Goal: Transaction & Acquisition: Book appointment/travel/reservation

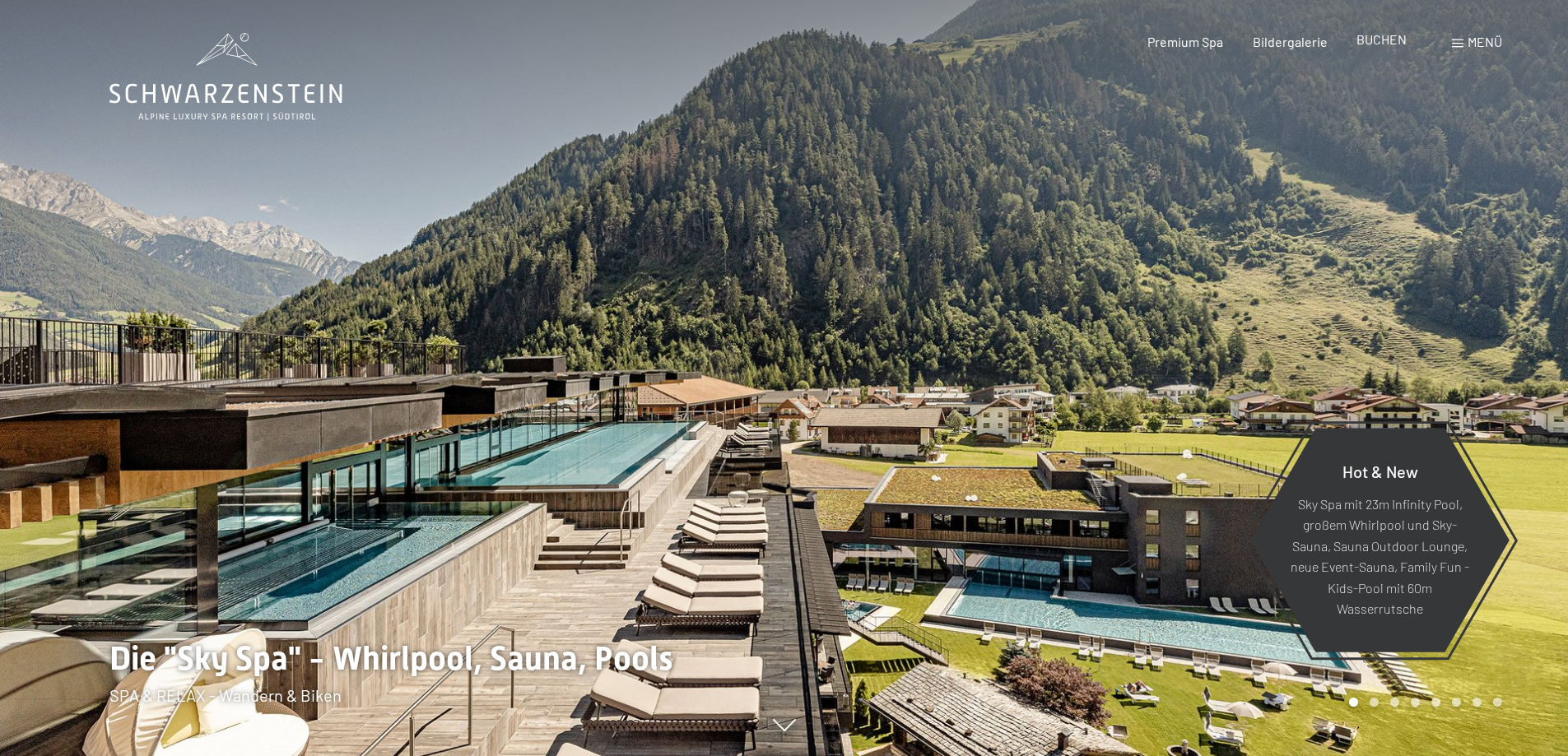
click at [1386, 42] on span "BUCHEN" at bounding box center [1381, 39] width 50 height 16
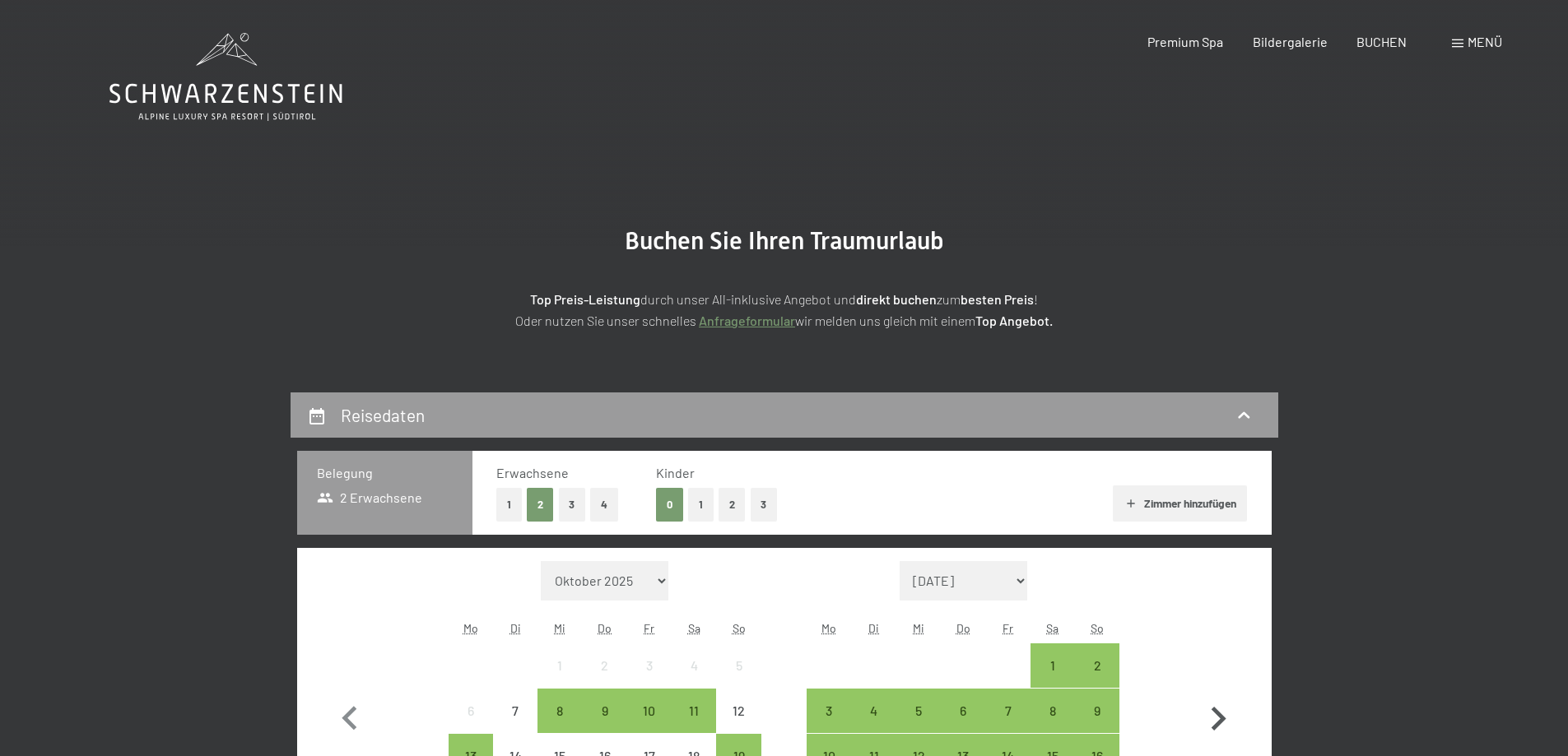
click at [1220, 716] on icon "button" at bounding box center [1218, 718] width 15 height 24
select select "2025-11-01"
select select "2025-12-01"
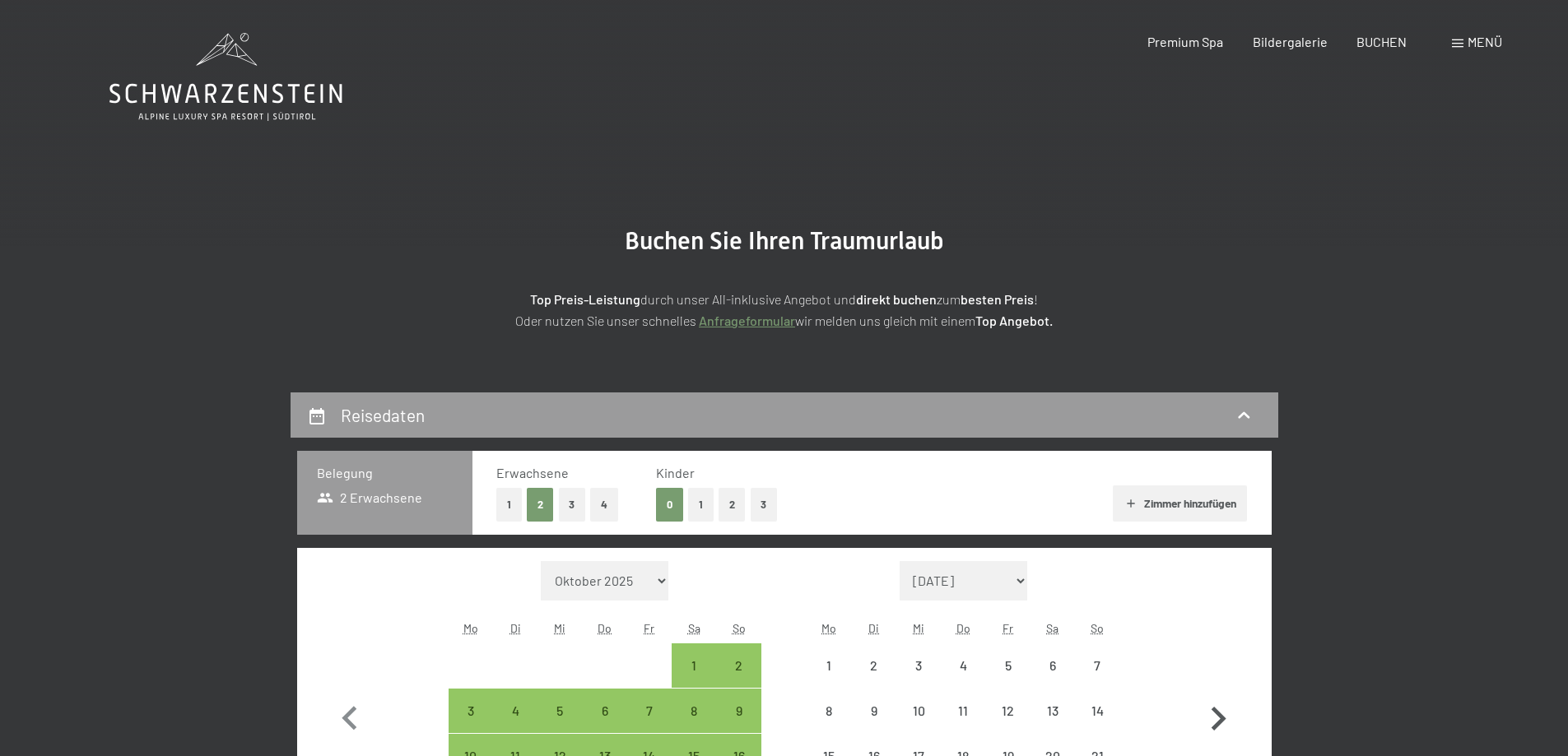
click at [1220, 716] on icon "button" at bounding box center [1218, 718] width 15 height 24
select select "2025-12-01"
select select "2026-01-01"
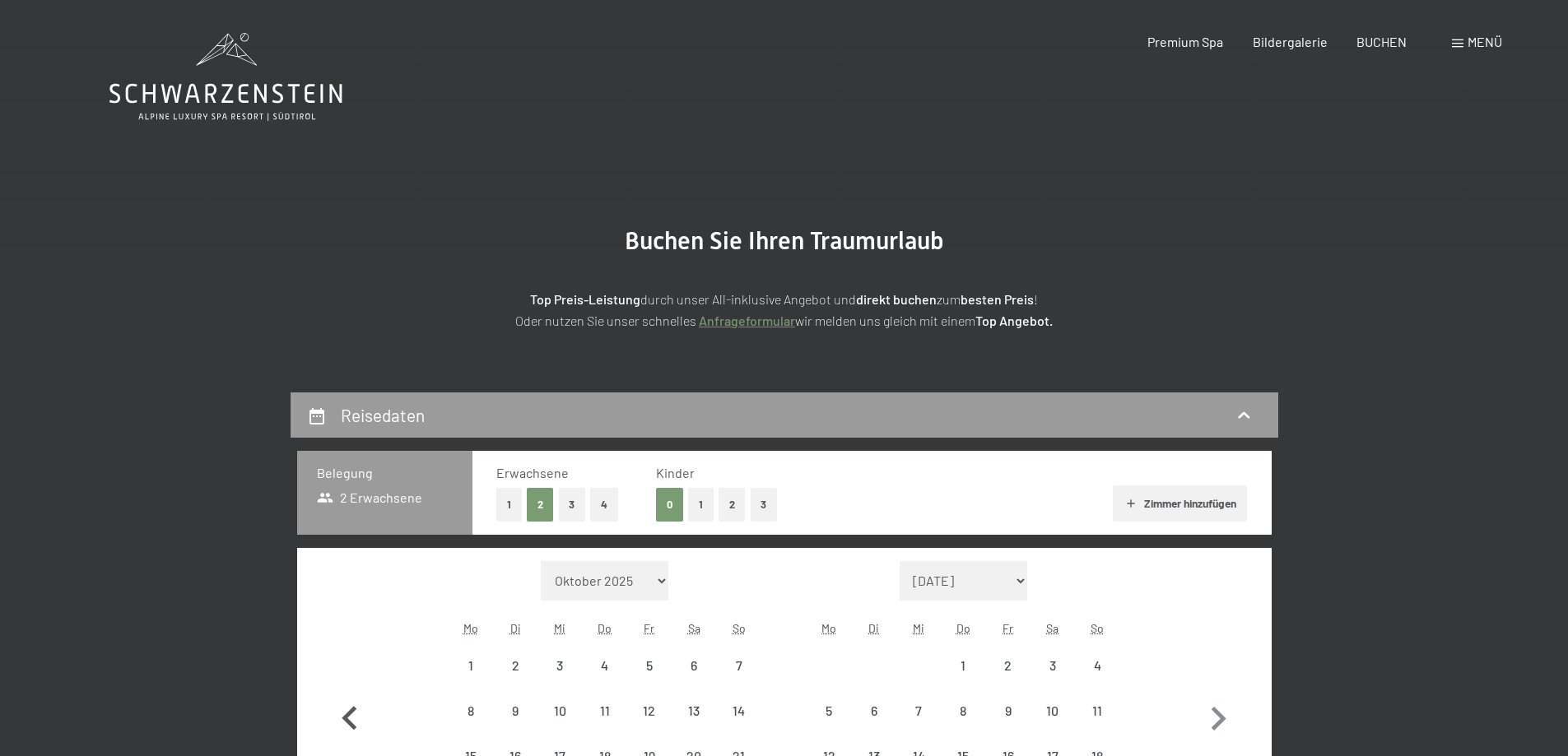
select select "2025-12-01"
select select "2026-01-01"
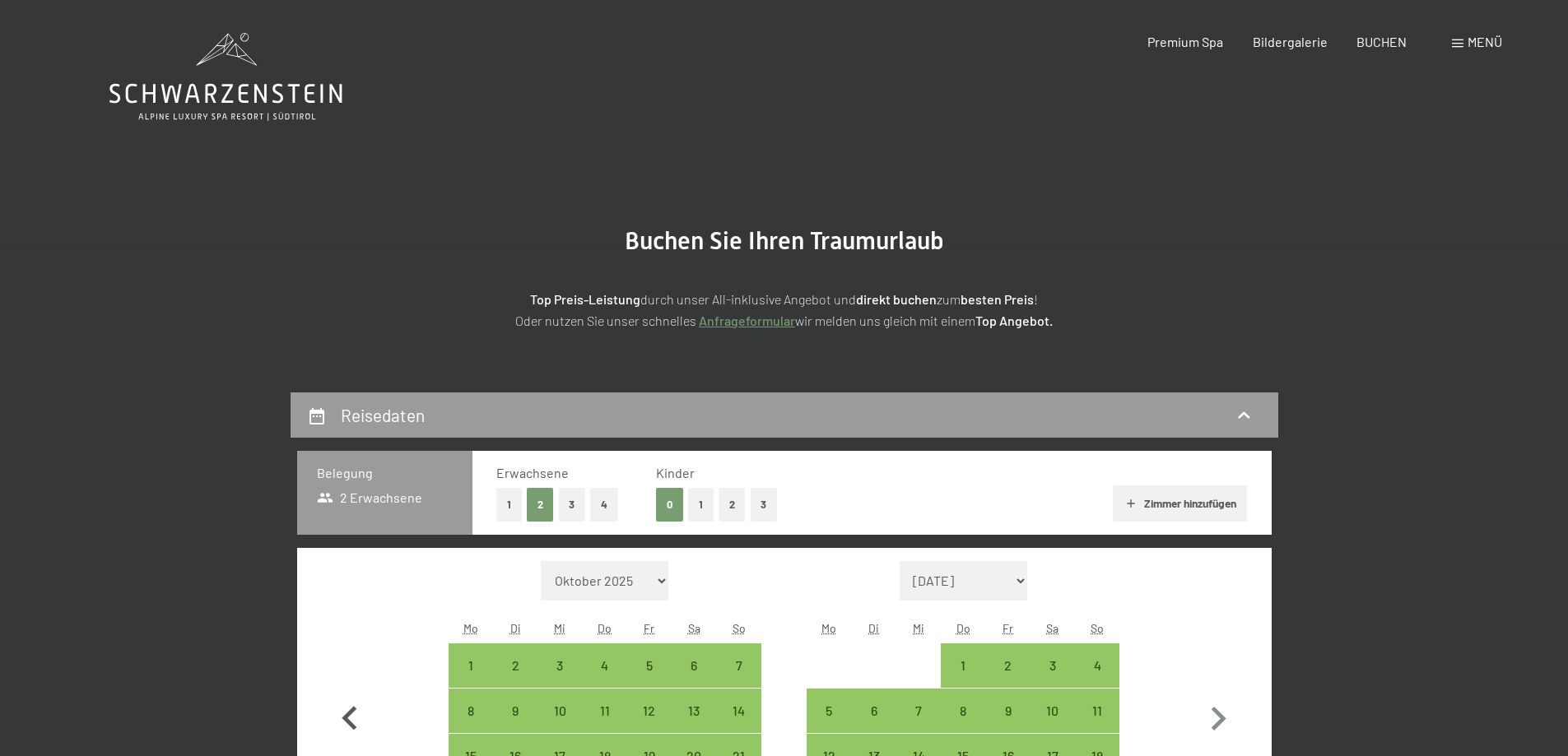
click at [340, 716] on icon "button" at bounding box center [350, 719] width 48 height 48
select select "2025-11-01"
select select "2025-12-01"
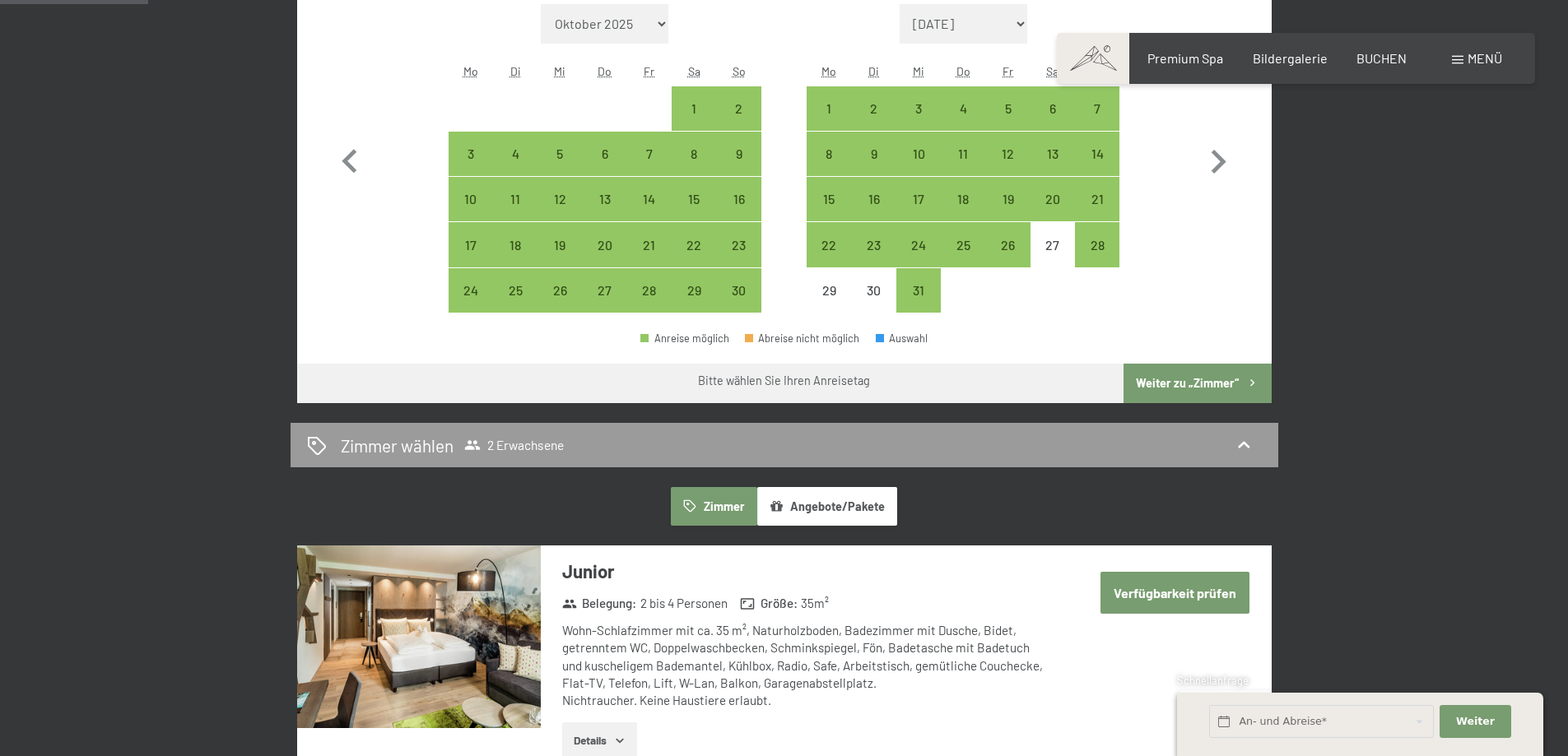
scroll to position [521, 0]
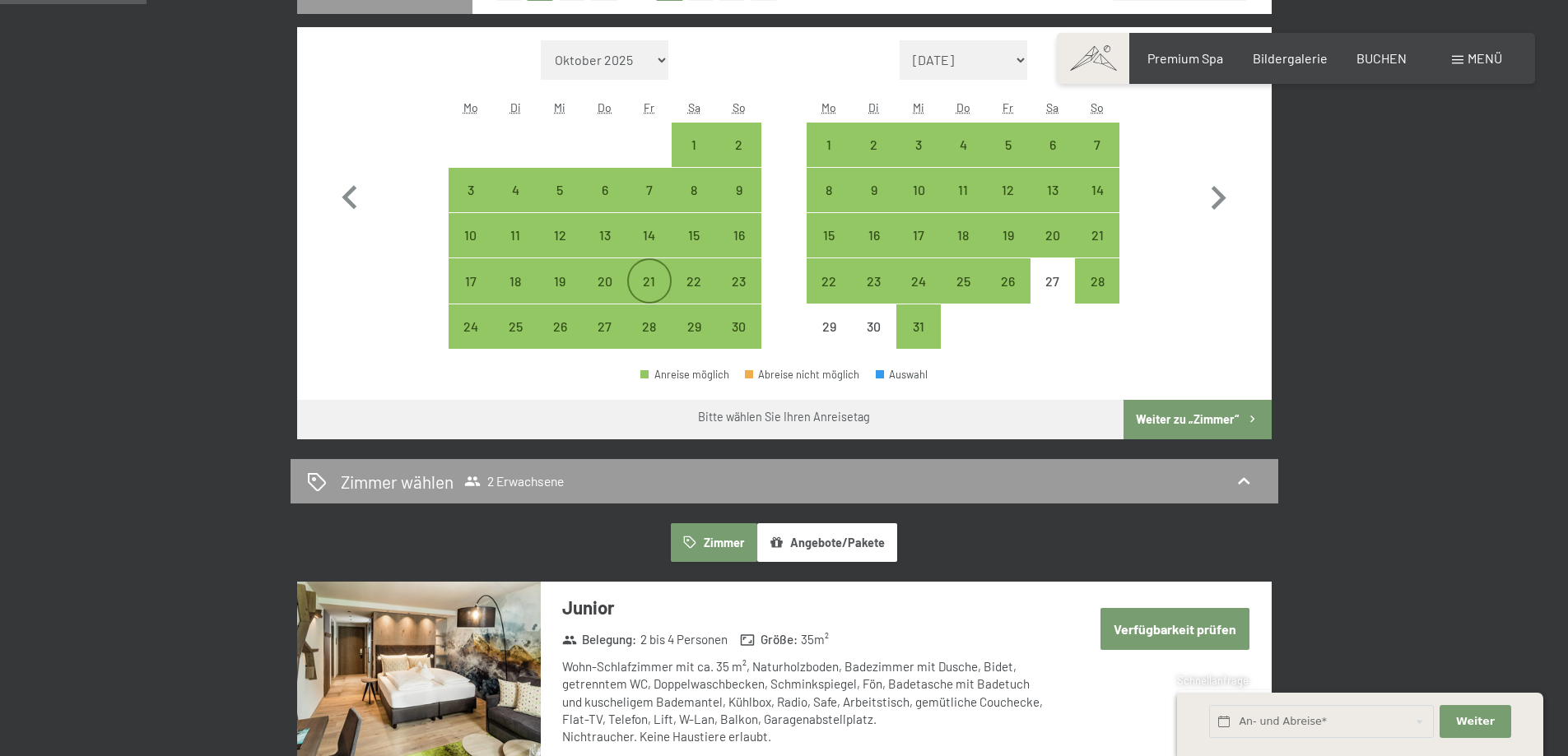
click at [646, 286] on div "21" at bounding box center [649, 295] width 42 height 41
select select "2025-11-01"
select select "2025-12-01"
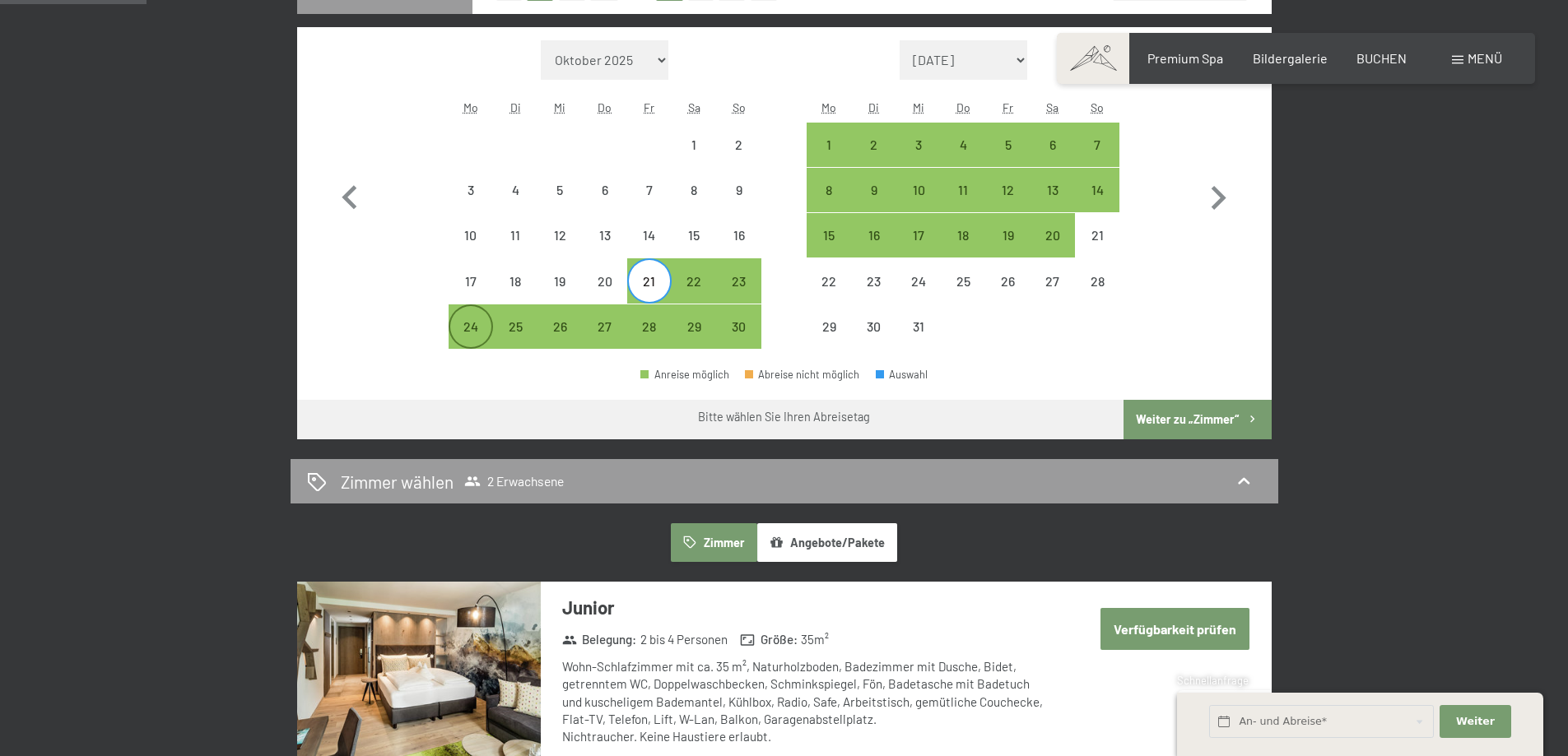
click at [457, 339] on div "24" at bounding box center [470, 340] width 42 height 41
select select "2025-11-01"
select select "2025-12-01"
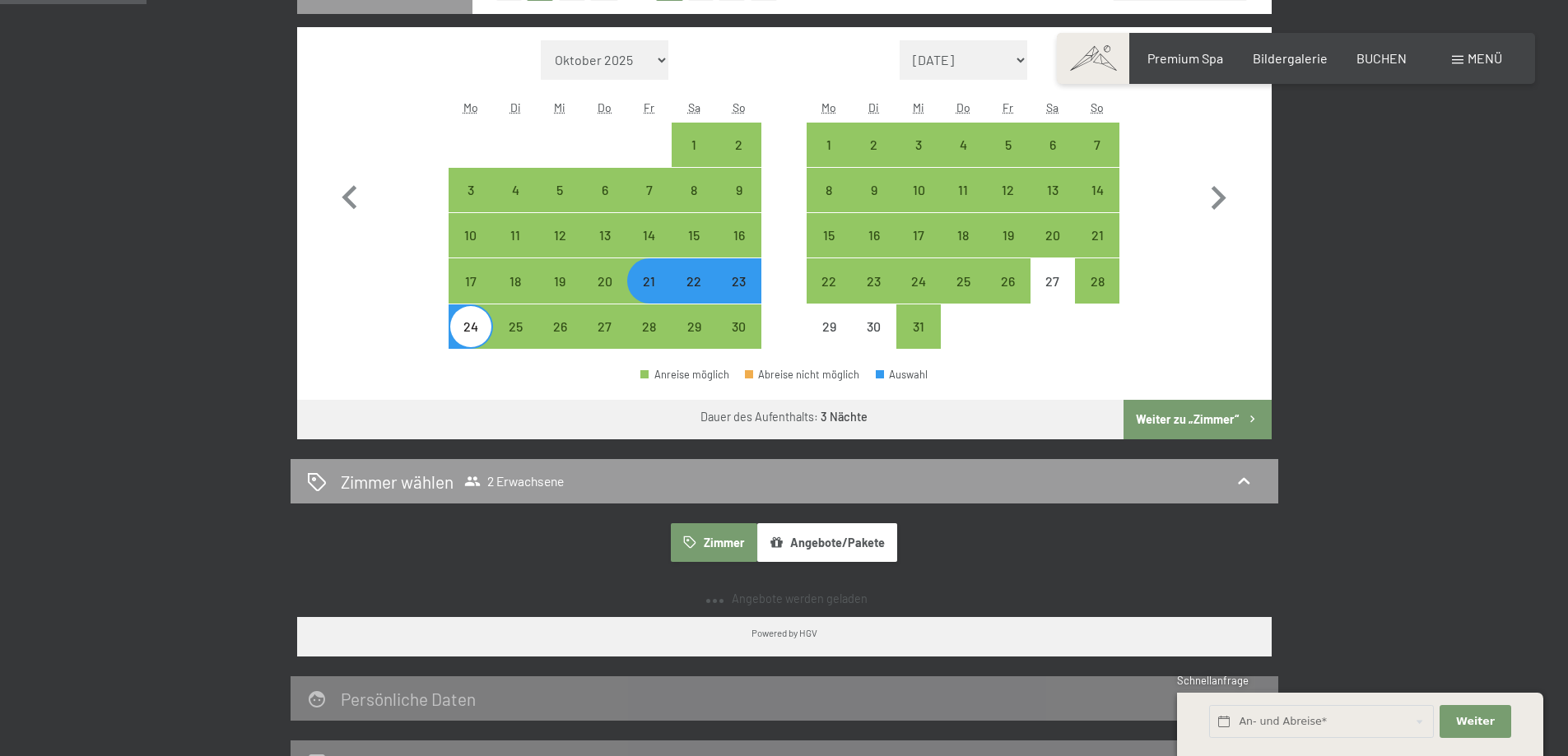
click at [1182, 428] on button "Weiter zu „Zimmer“" at bounding box center [1197, 419] width 148 height 40
select select "2025-11-01"
select select "2025-12-01"
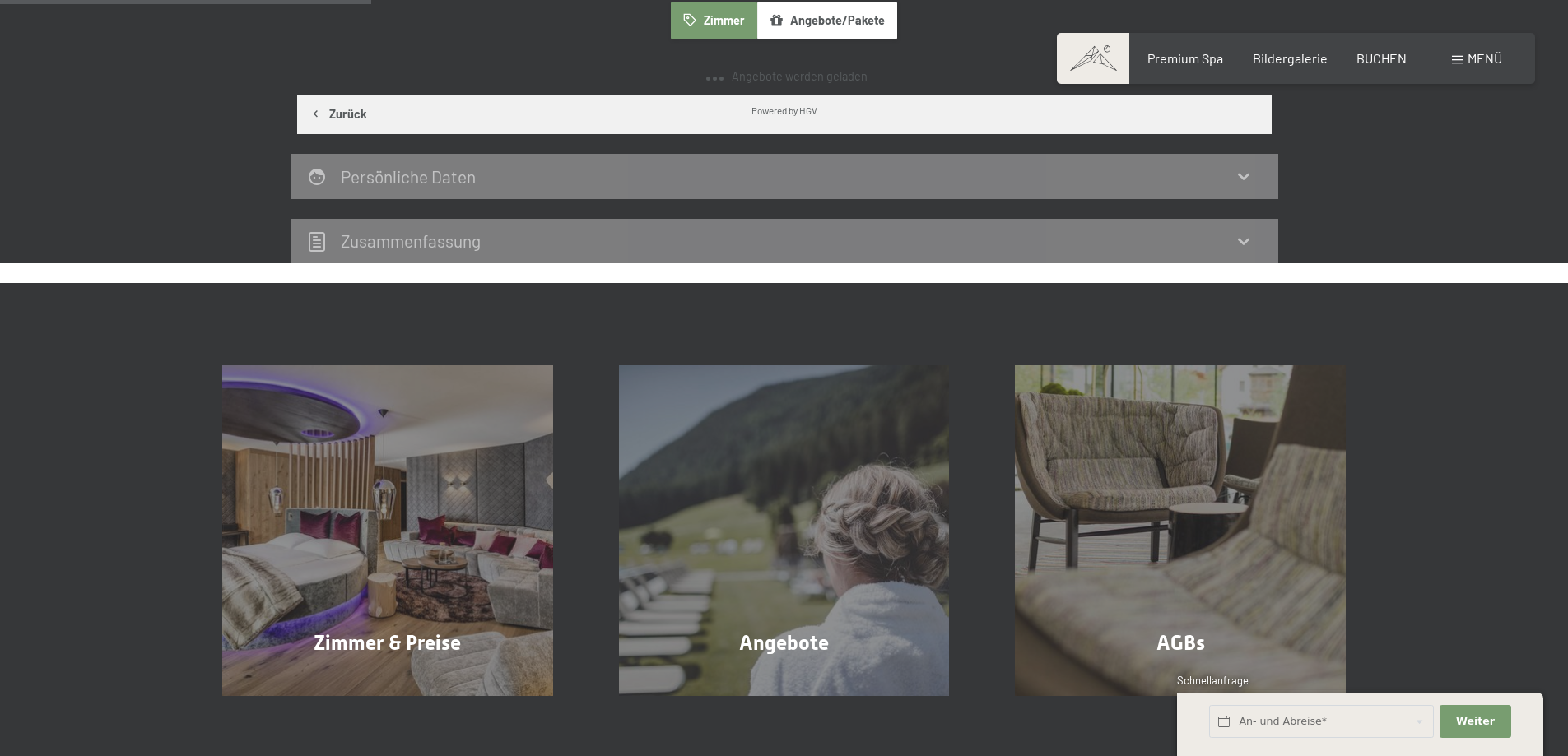
scroll to position [393, 0]
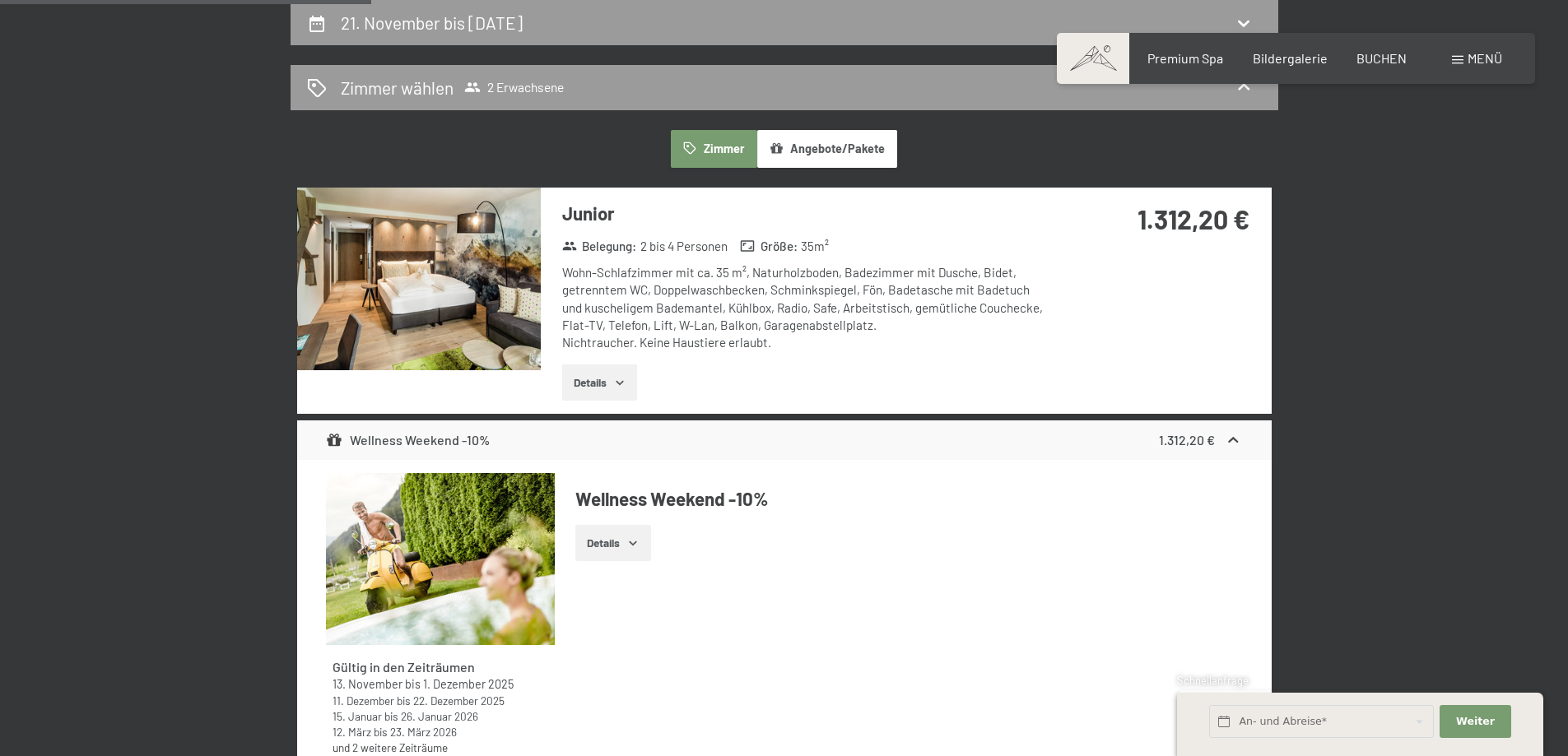
click at [613, 378] on button "Details" at bounding box center [599, 382] width 75 height 36
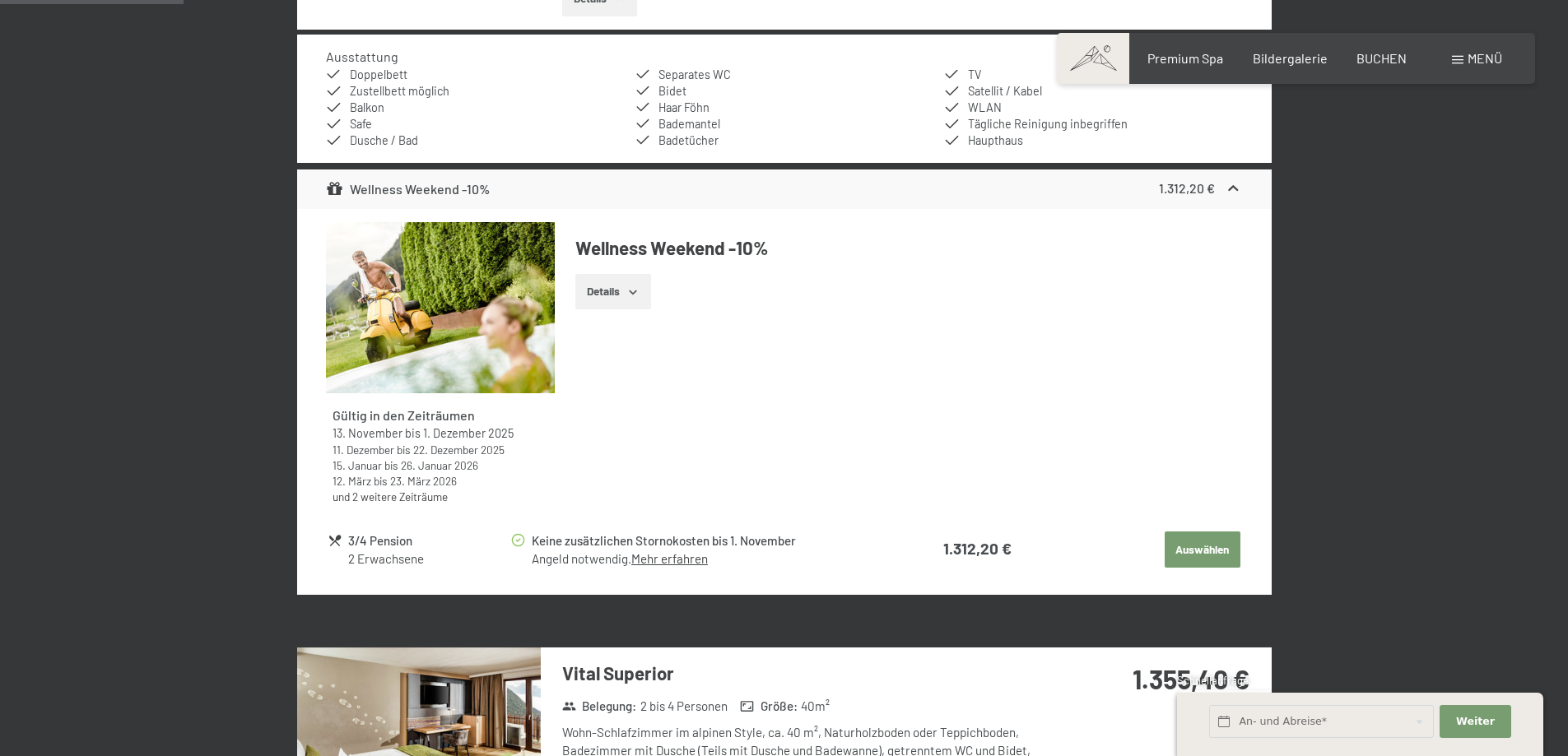
scroll to position [785, 0]
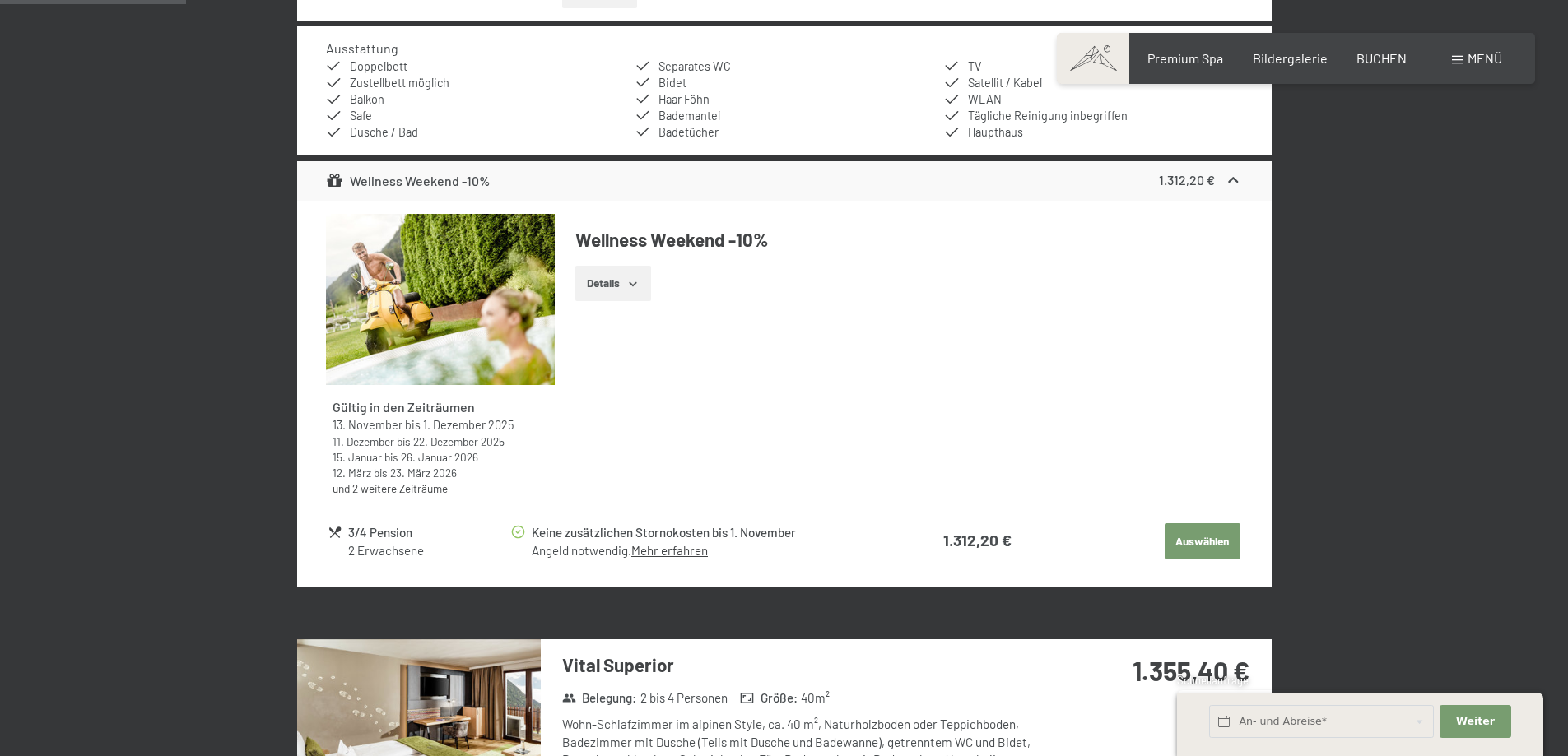
click at [1167, 545] on button "Auswählen" at bounding box center [1203, 540] width 76 height 36
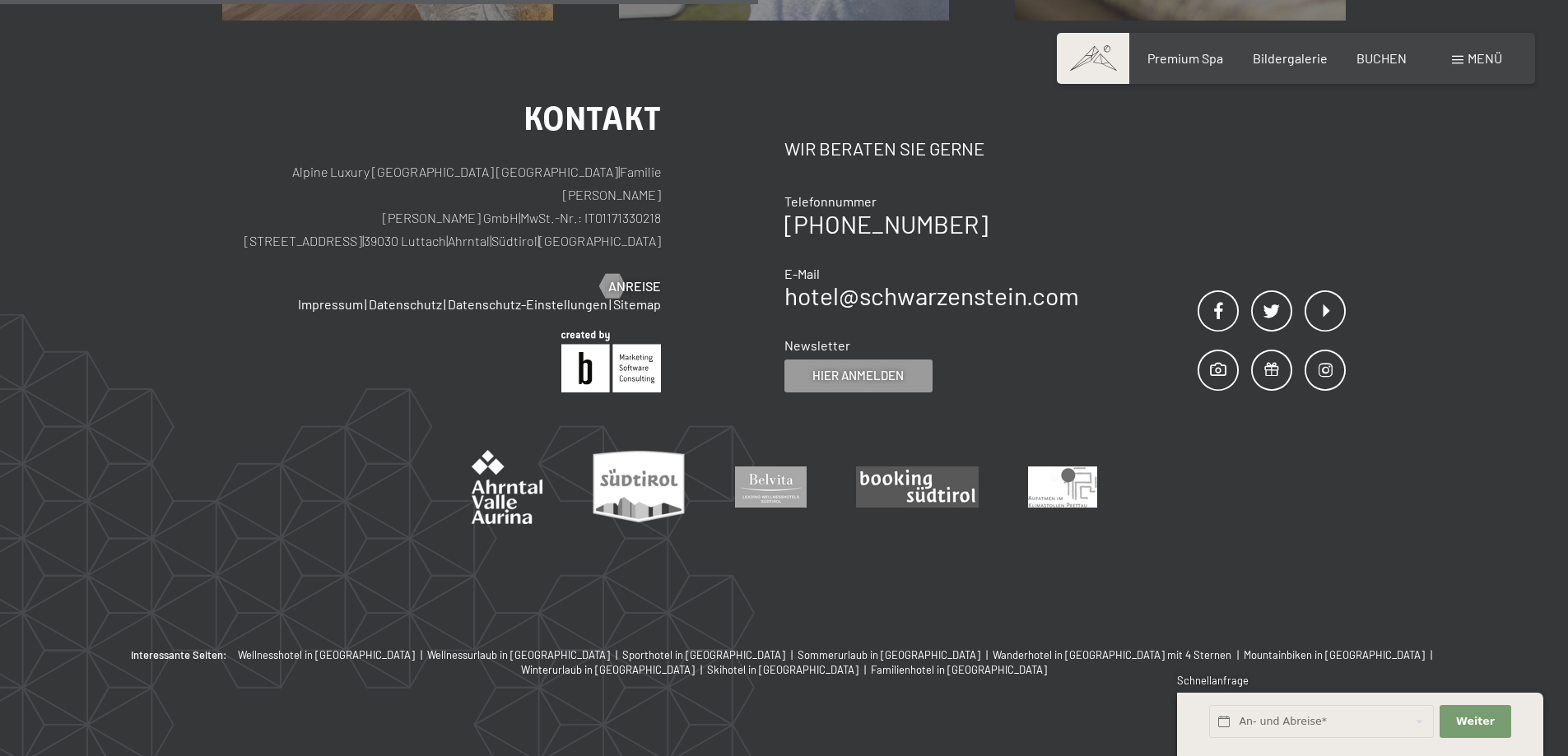
scroll to position [393, 0]
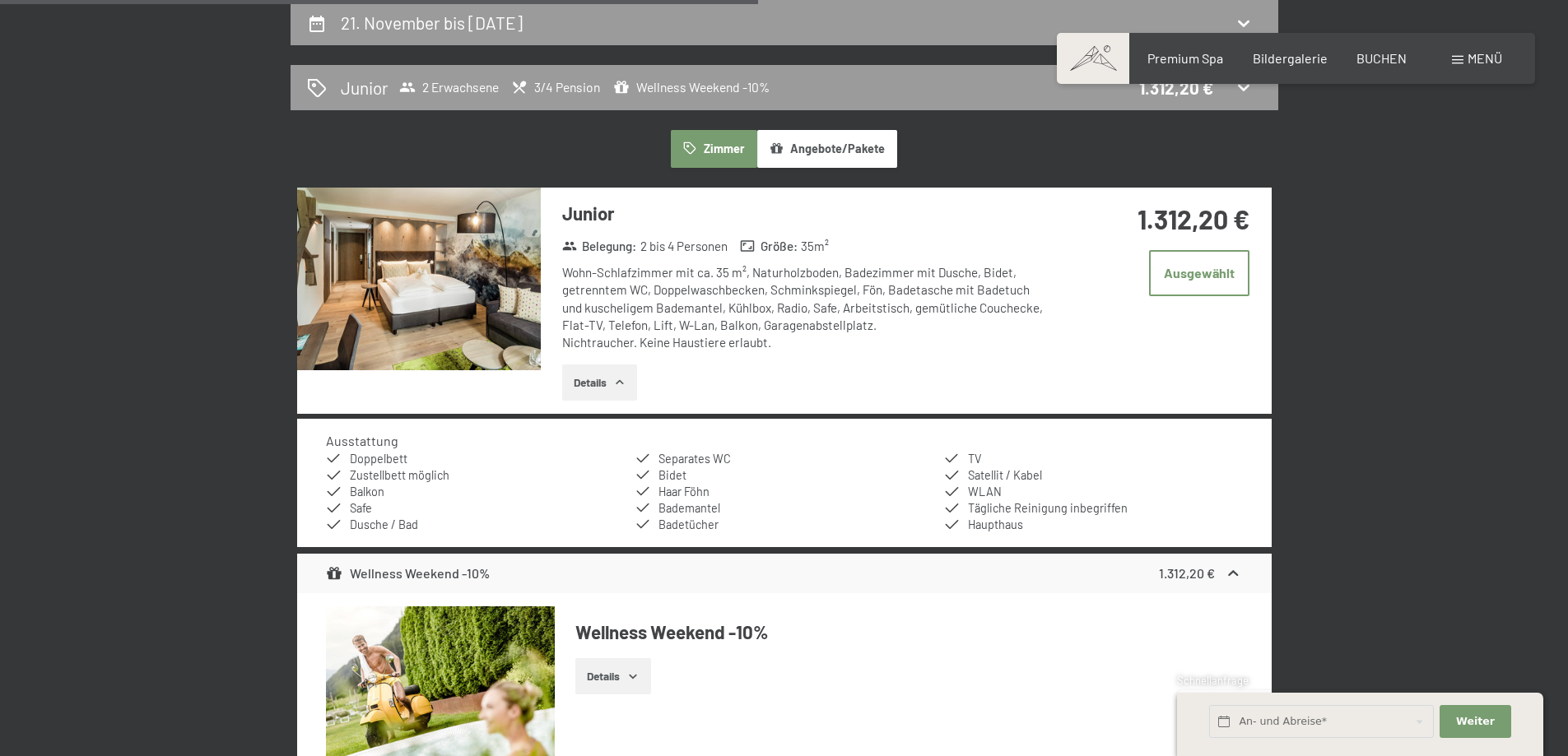
click at [480, 311] on img at bounding box center [419, 278] width 244 height 183
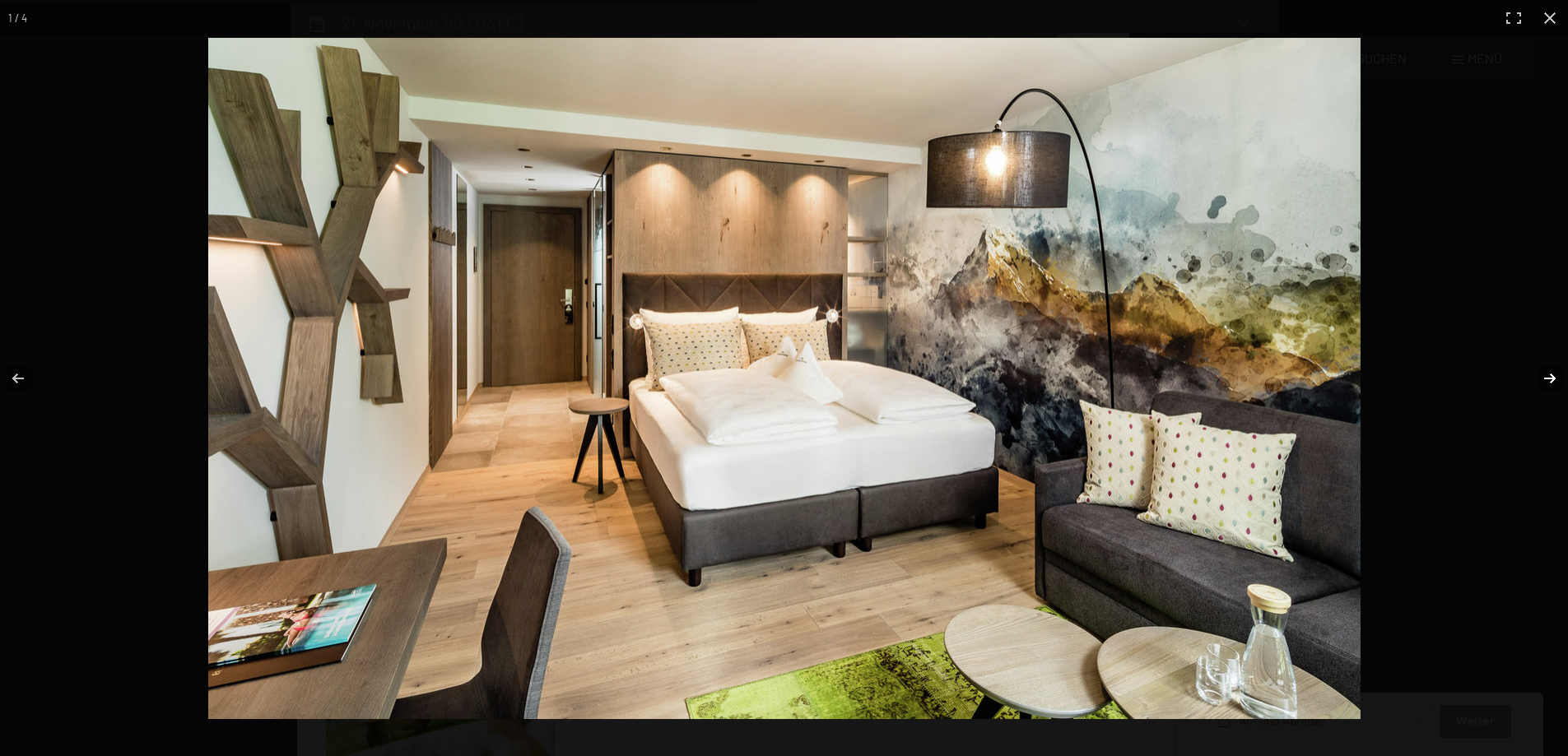
click at [1539, 376] on button "button" at bounding box center [1538, 378] width 57 height 82
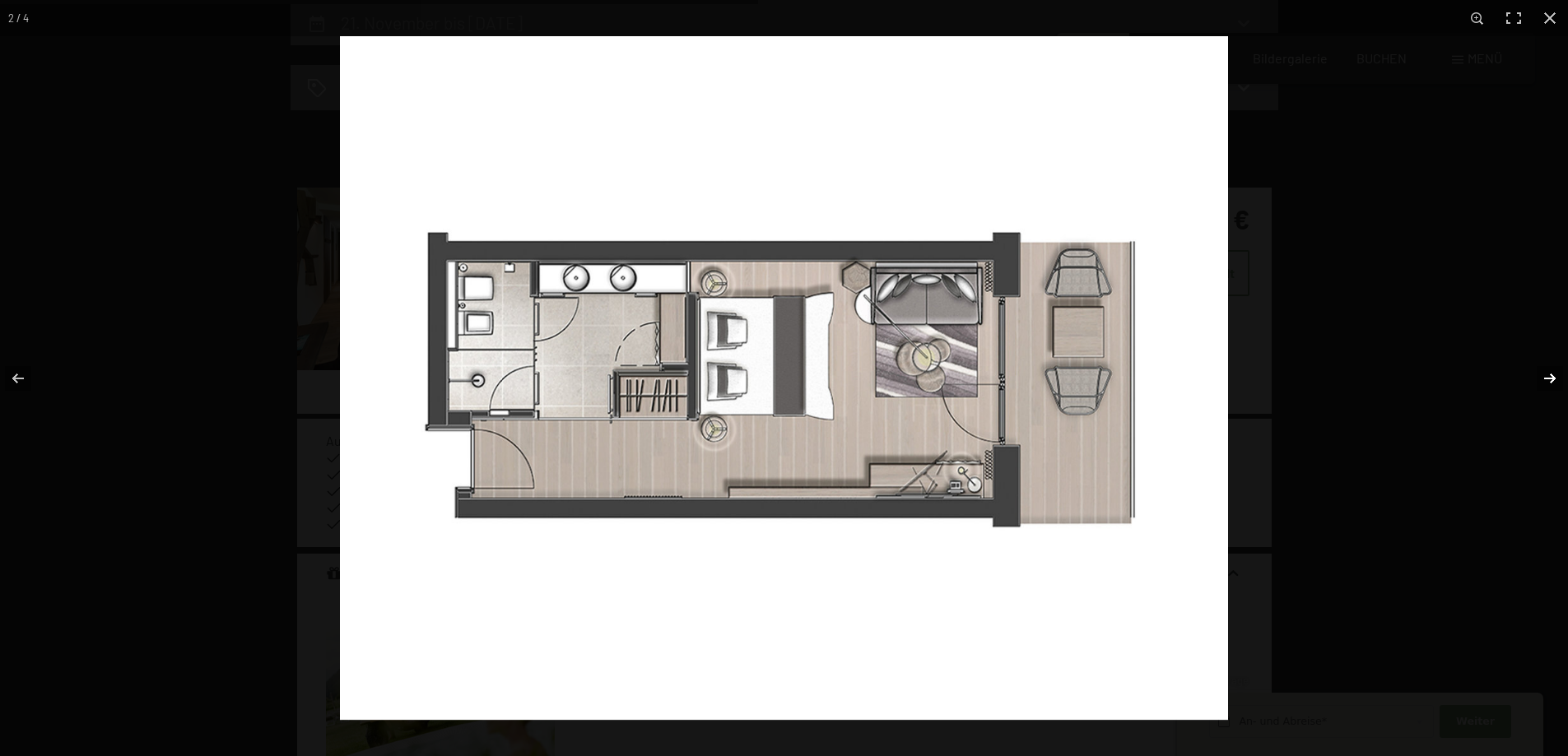
click at [1539, 376] on button "button" at bounding box center [1538, 378] width 57 height 82
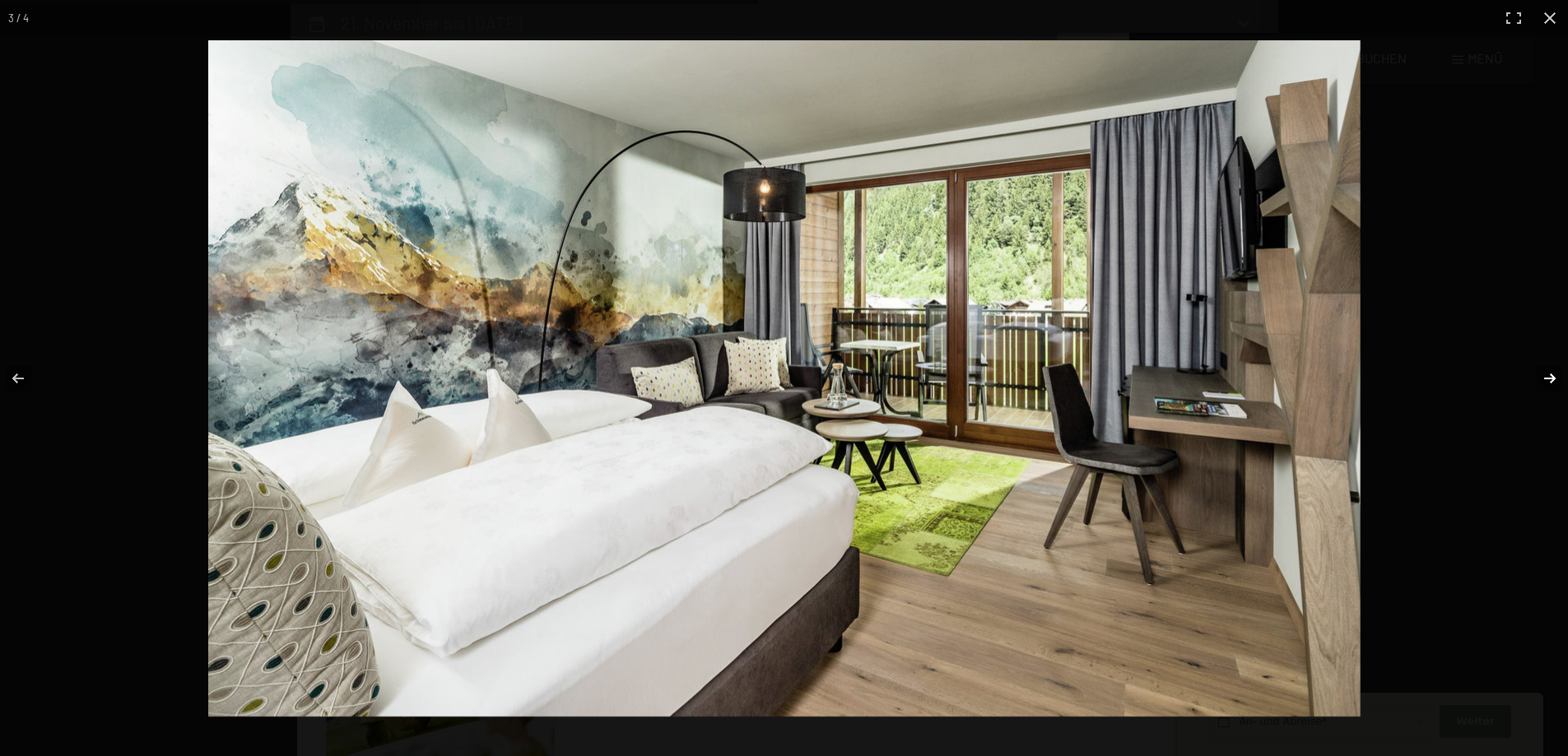
click at [1539, 376] on button "button" at bounding box center [1538, 378] width 57 height 82
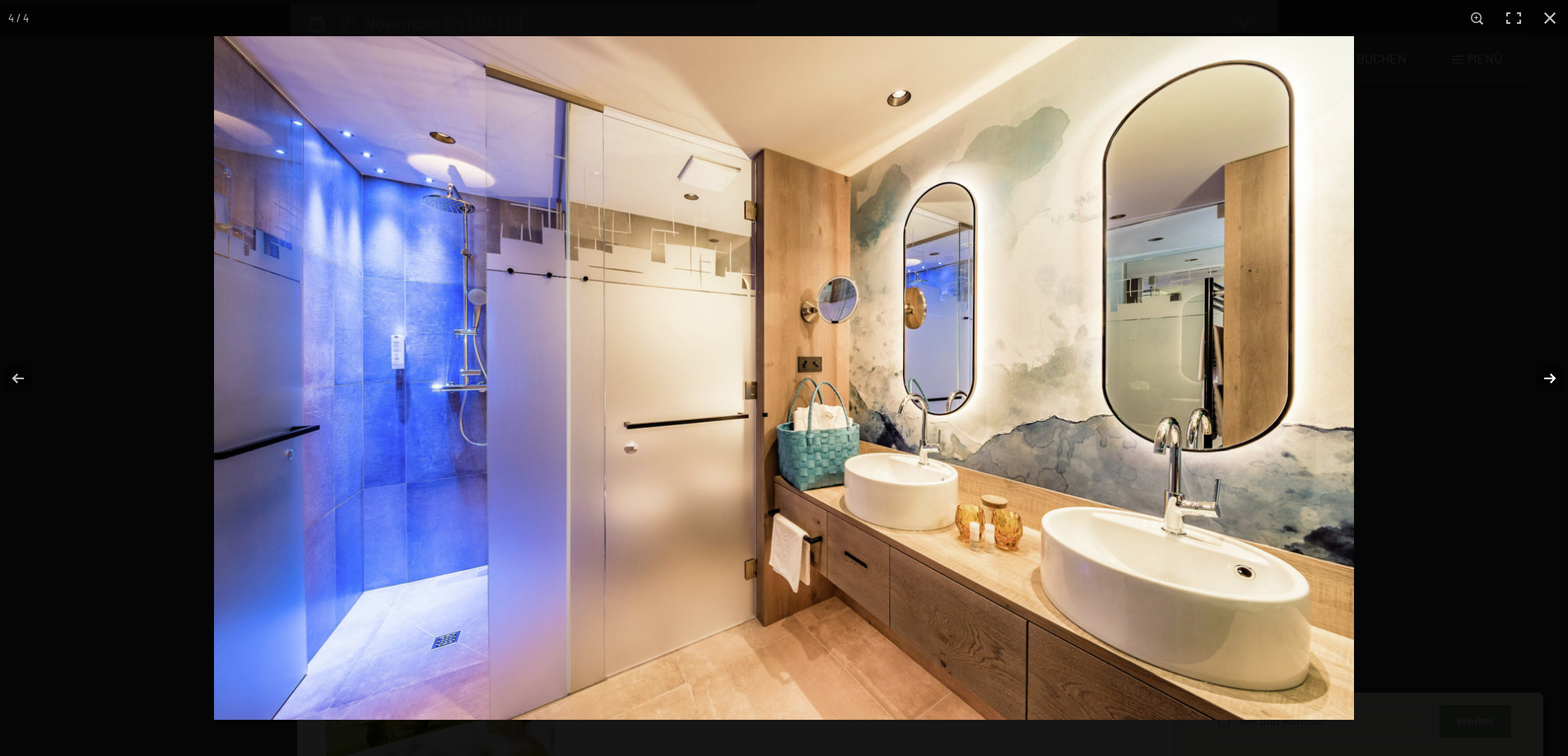
click at [1539, 376] on button "button" at bounding box center [1538, 378] width 57 height 82
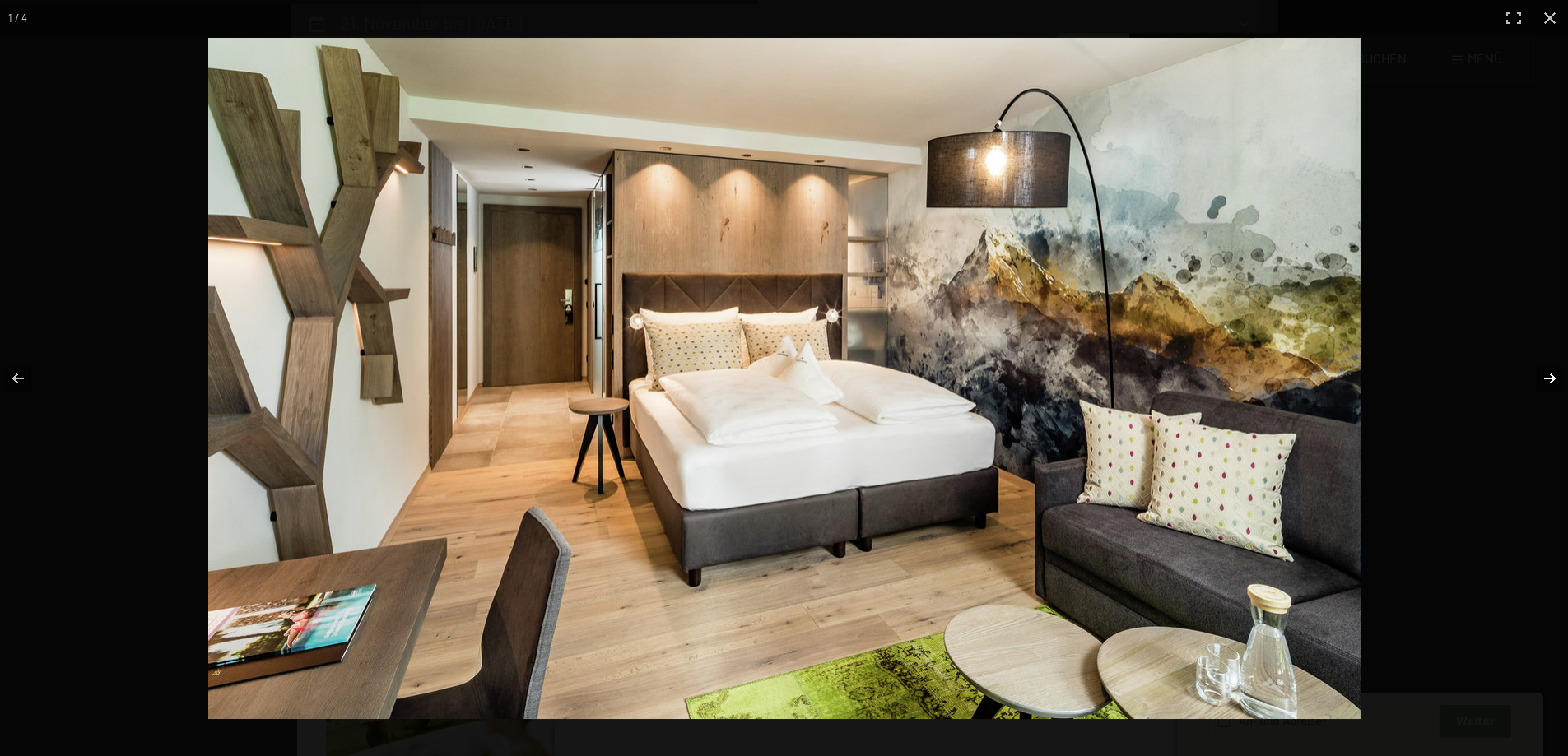
click at [1539, 376] on button "button" at bounding box center [1538, 378] width 57 height 82
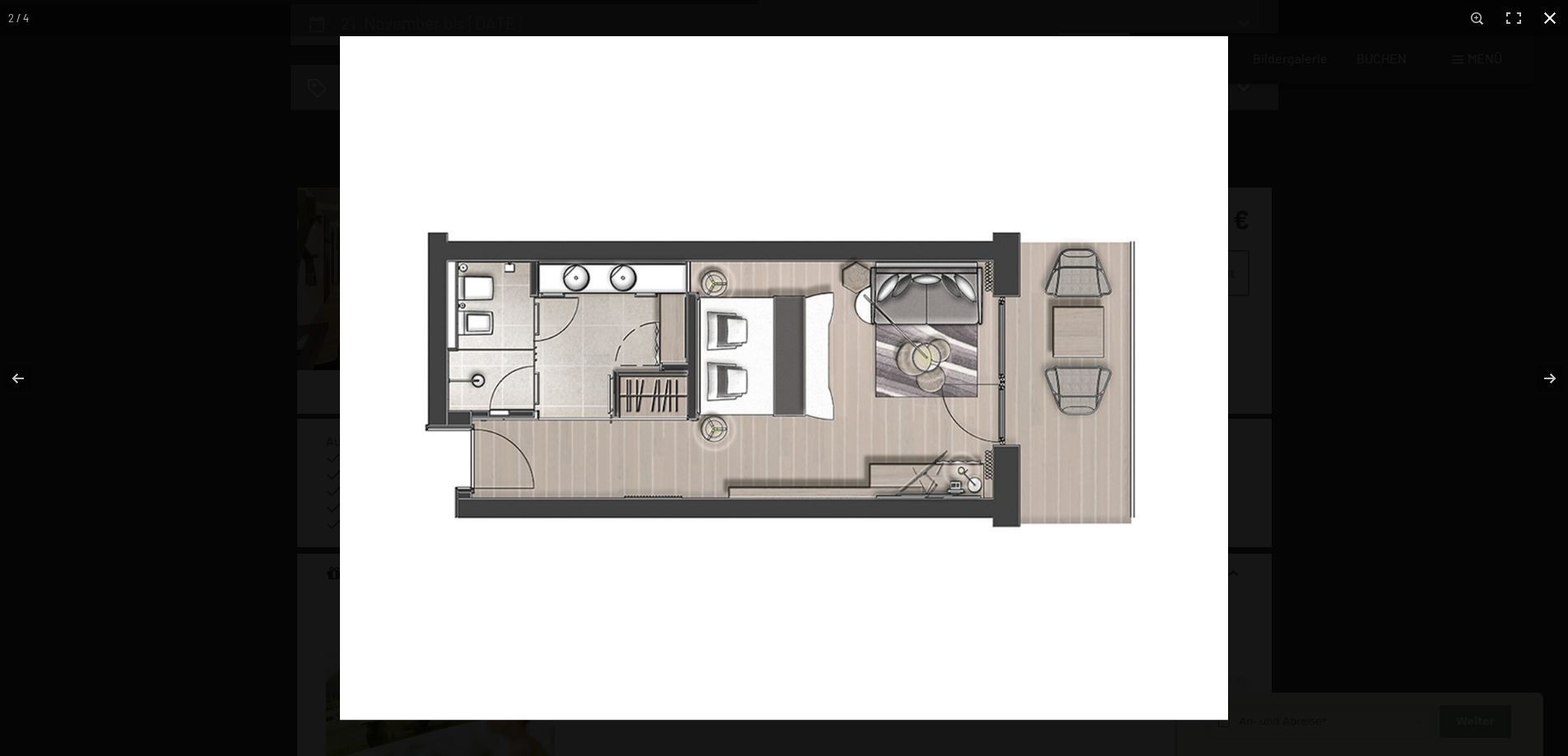
click at [1547, 19] on button "button" at bounding box center [1550, 18] width 36 height 36
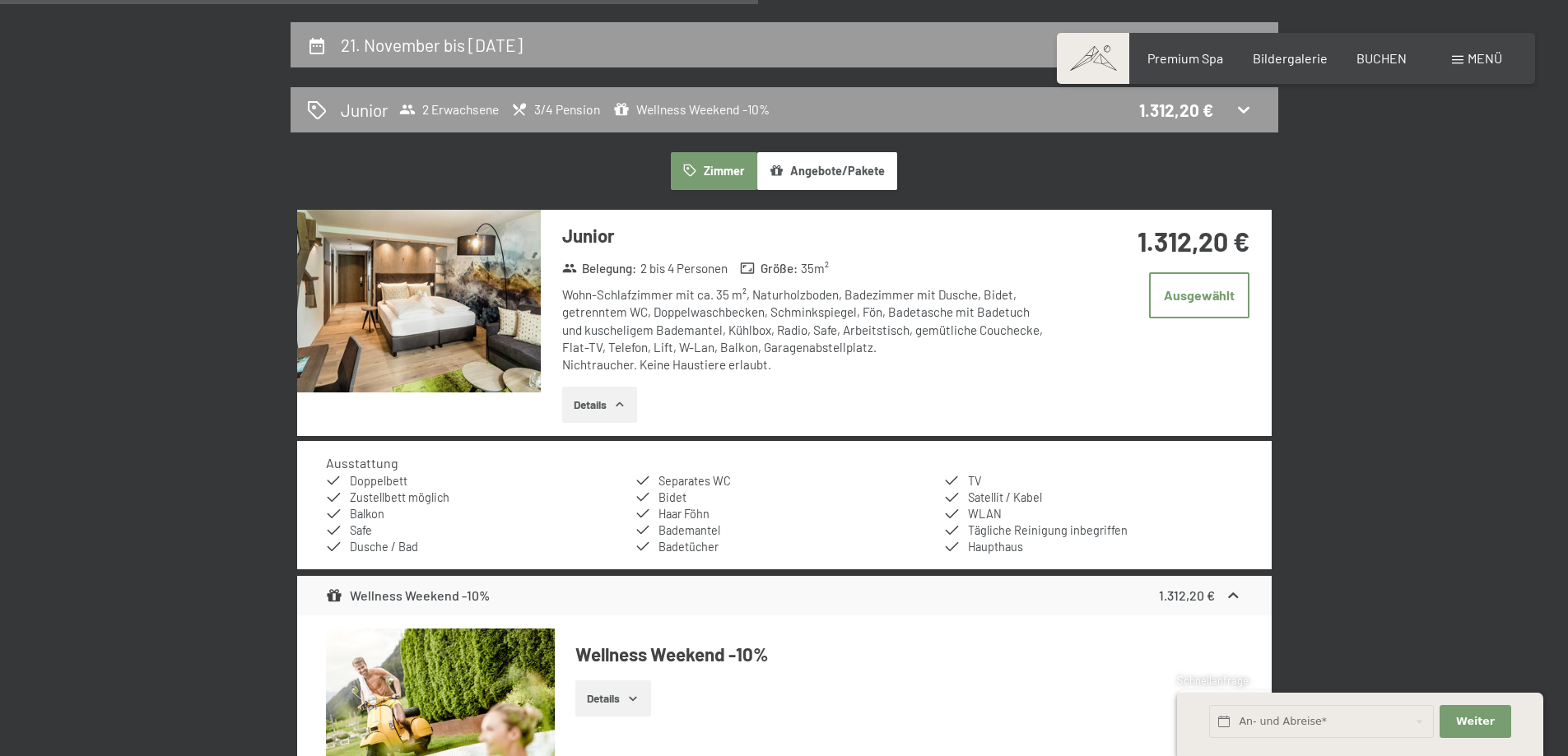
scroll to position [0, 0]
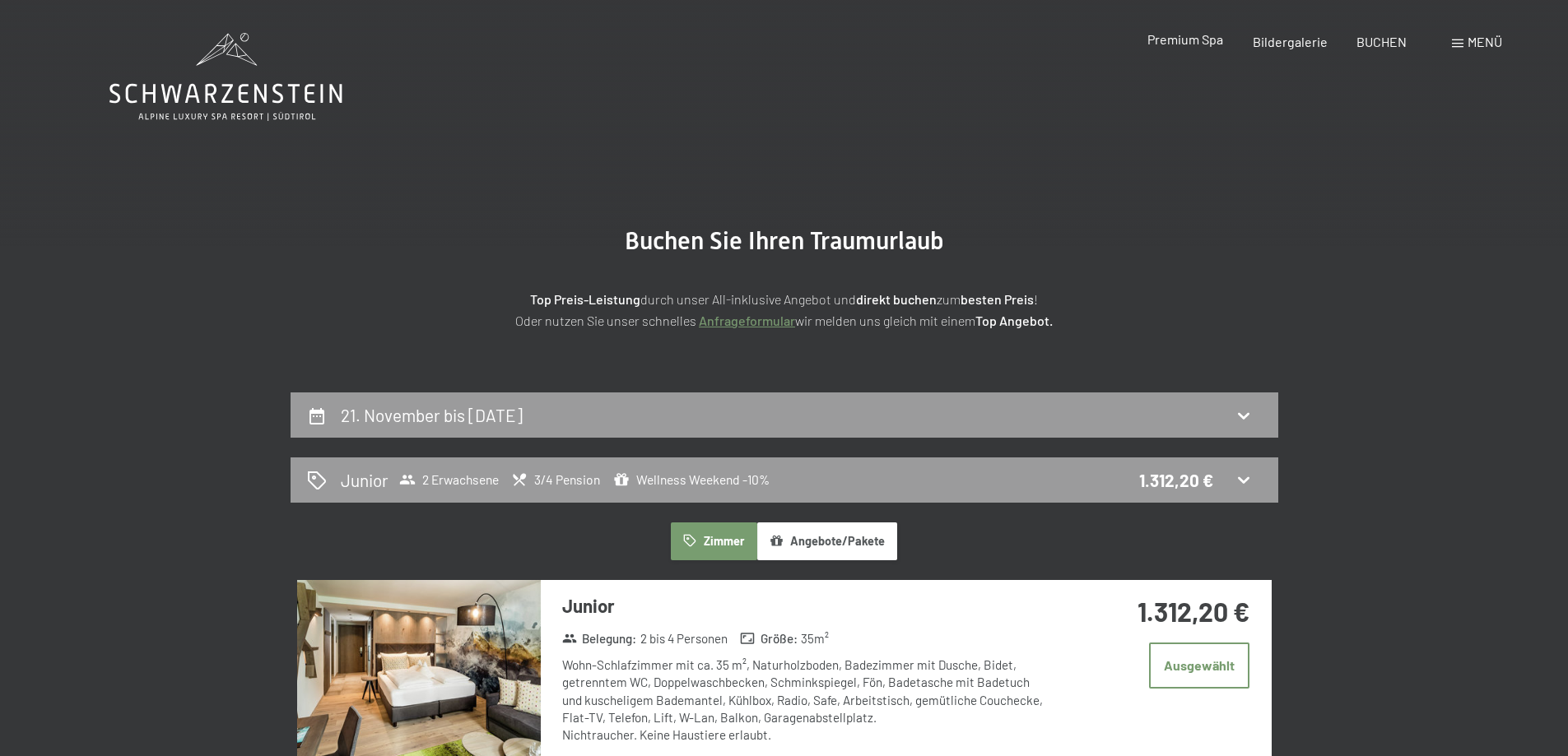
click at [1198, 49] on div "Premium Spa" at bounding box center [1185, 40] width 76 height 18
click at [1189, 47] on div "Premium Spa" at bounding box center [1185, 40] width 76 height 18
click at [1189, 42] on span "Premium Spa" at bounding box center [1185, 39] width 76 height 16
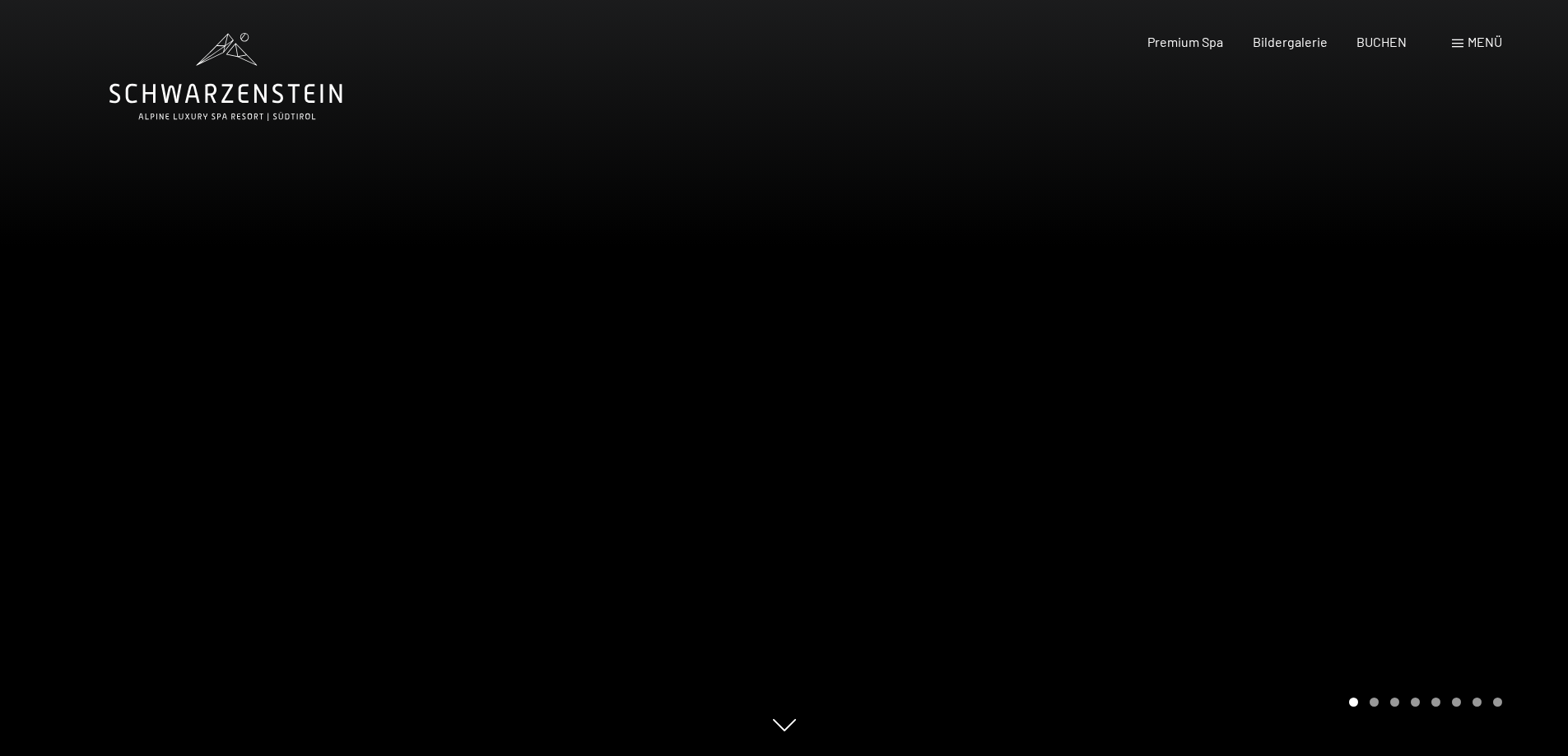
scroll to position [850, 0]
